Goal: Check status: Check status

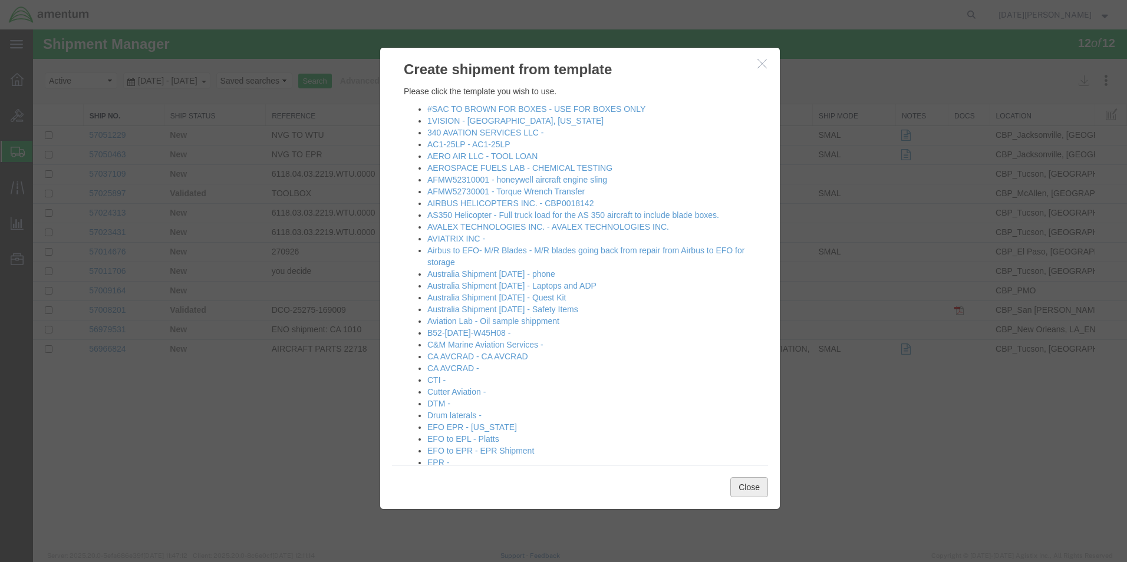
drag, startPoint x: 33, startPoint y: 29, endPoint x: 762, endPoint y: 466, distance: 849.7
click at [759, 487] on button "Close" at bounding box center [749, 487] width 38 height 20
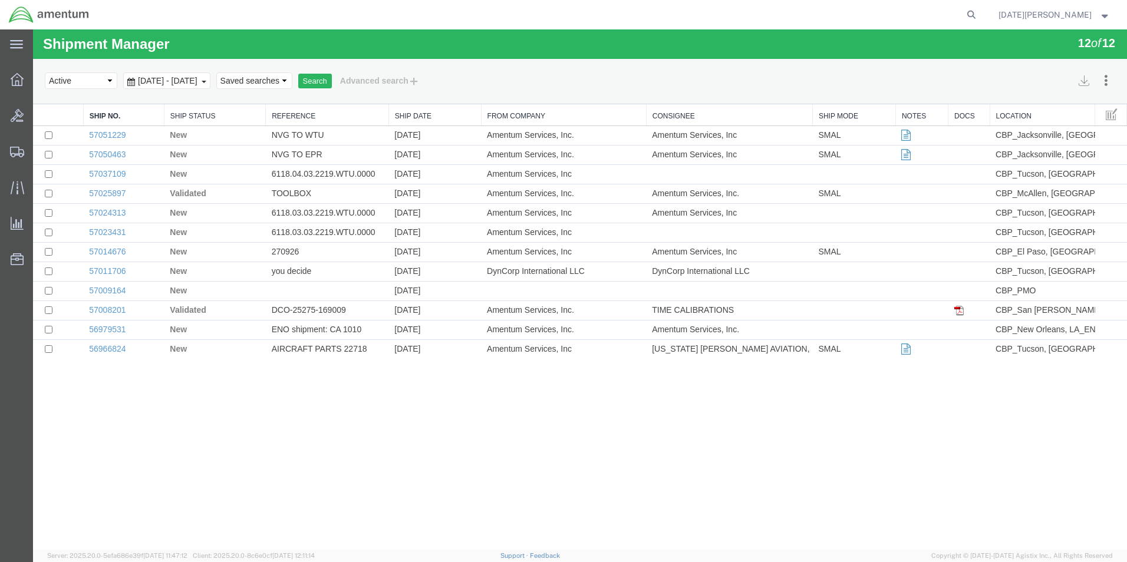
click at [982, 24] on form at bounding box center [972, 14] width 19 height 29
click at [980, 17] on icon at bounding box center [971, 14] width 17 height 17
click at [878, 18] on input "search" at bounding box center [784, 15] width 358 height 28
type input "56922424"
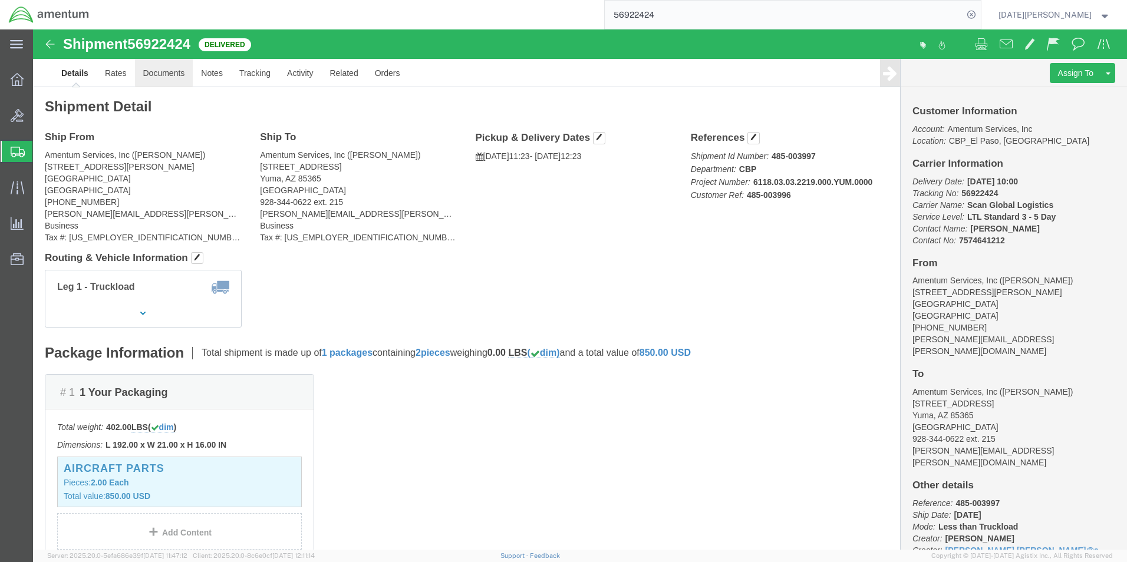
click link "Documents"
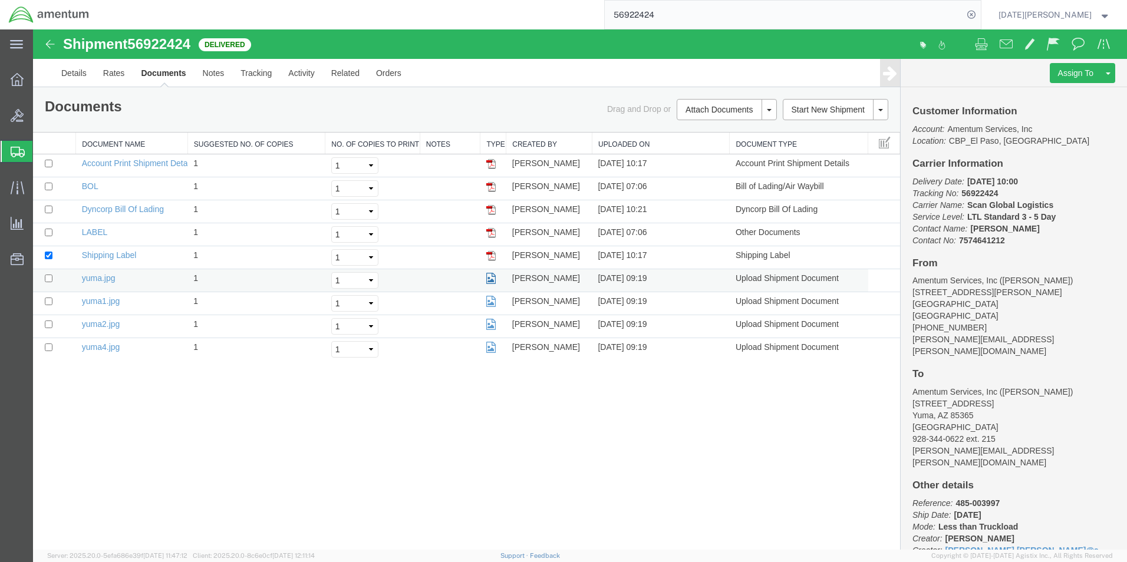
click at [490, 280] on icon at bounding box center [490, 279] width 9 height 8
click at [488, 301] on icon at bounding box center [490, 302] width 9 height 8
drag, startPoint x: 598, startPoint y: 29, endPoint x: 492, endPoint y: 321, distance: 310.3
click at [492, 321] on icon at bounding box center [490, 325] width 9 height 8
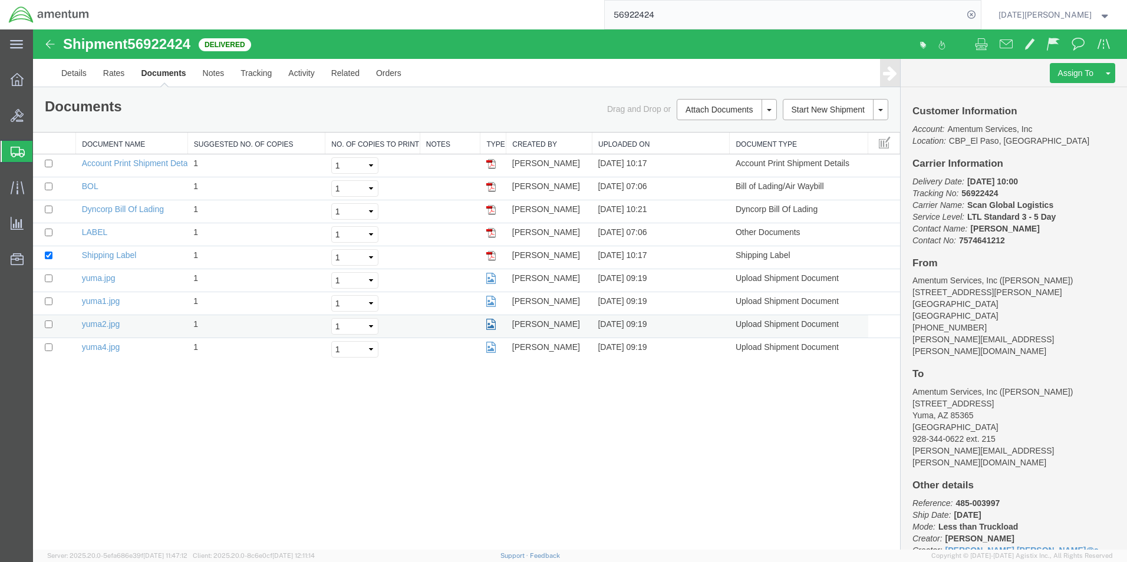
click at [489, 327] on icon at bounding box center [490, 325] width 9 height 8
